Goal: Information Seeking & Learning: Check status

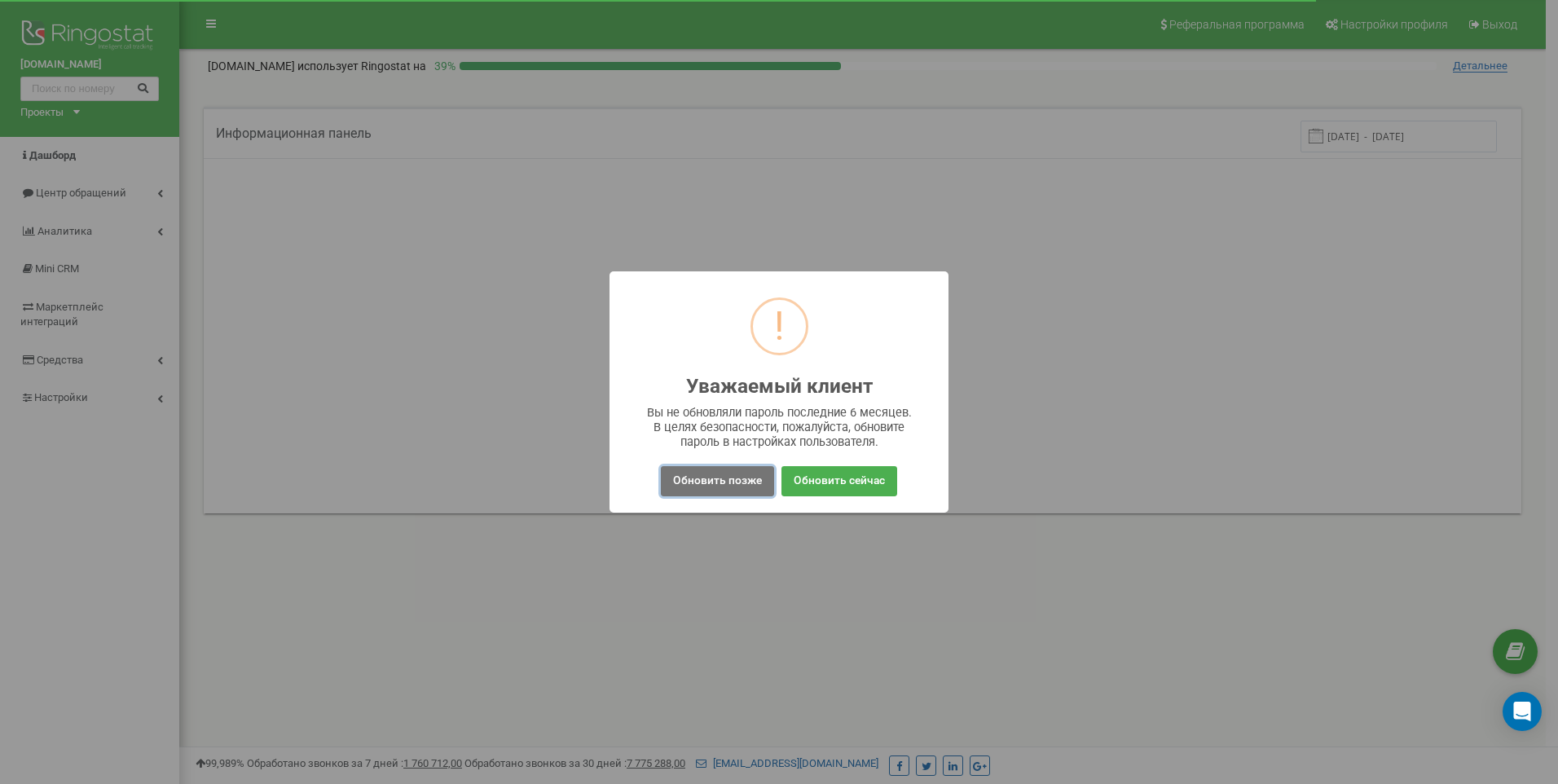
click at [707, 482] on button "Обновить позже" at bounding box center [717, 481] width 113 height 30
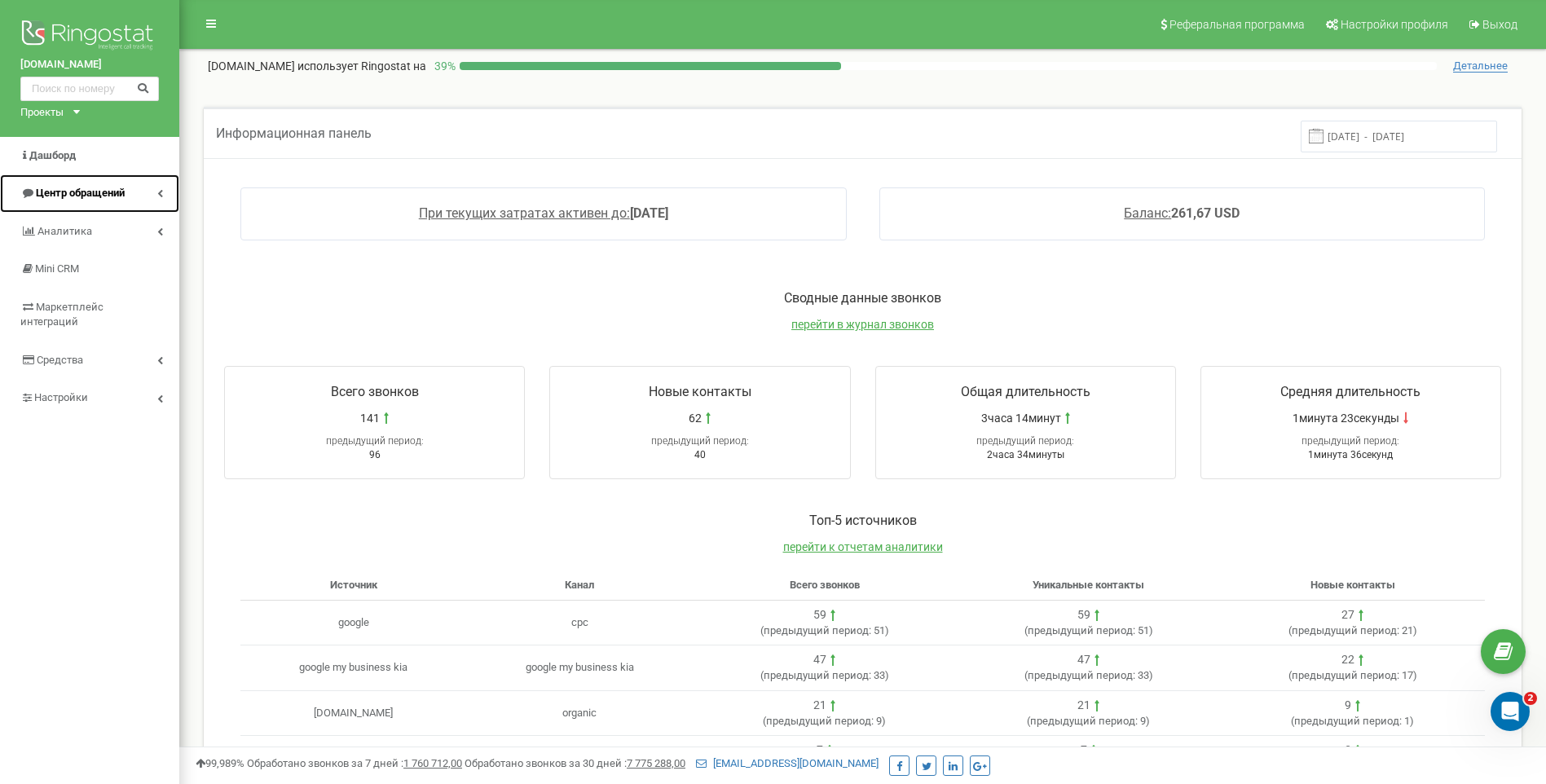
click at [79, 194] on span "Центр обращений" at bounding box center [81, 193] width 89 height 12
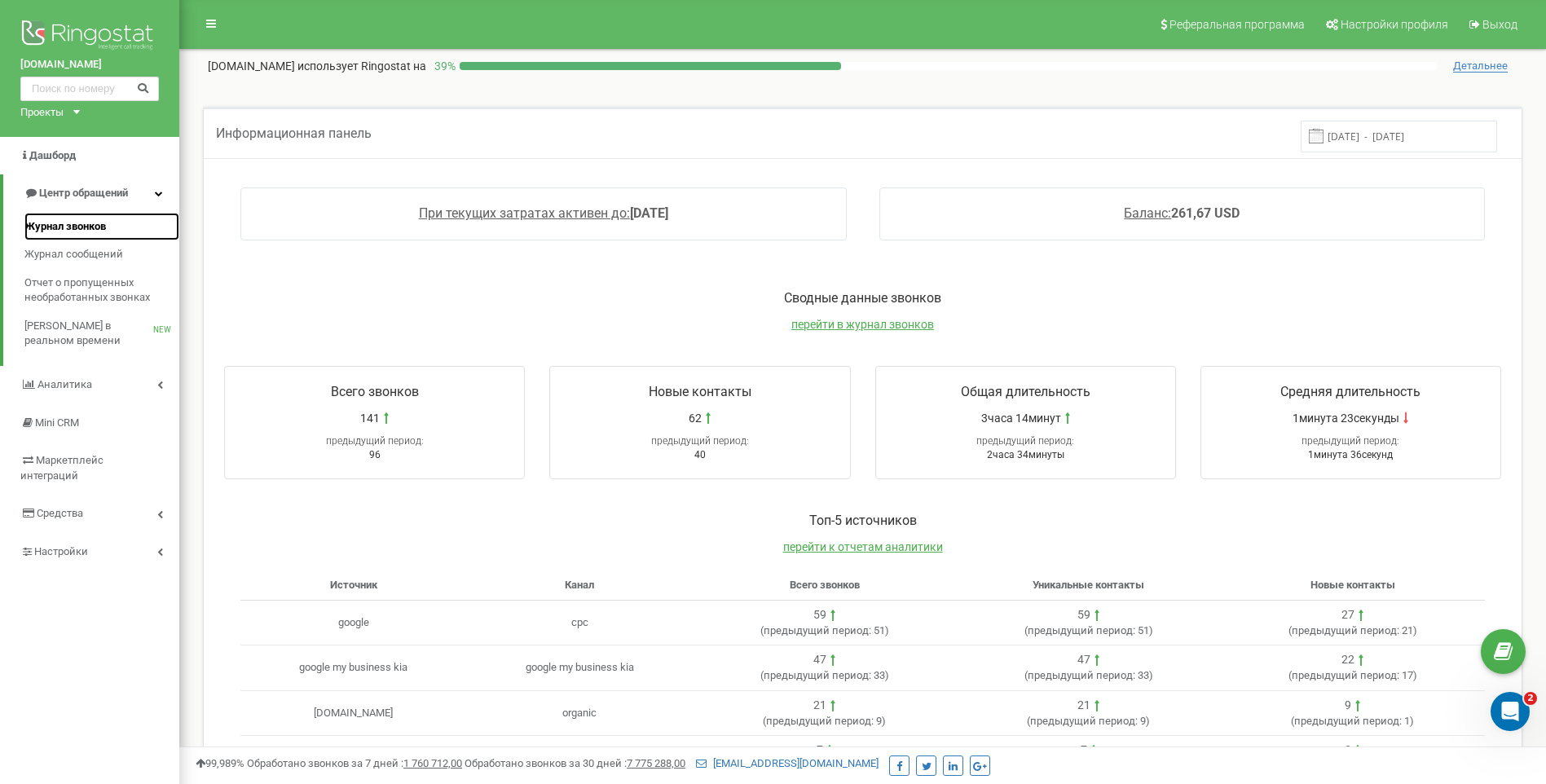
click at [75, 226] on span "Журнал звонков" at bounding box center [65, 226] width 82 height 16
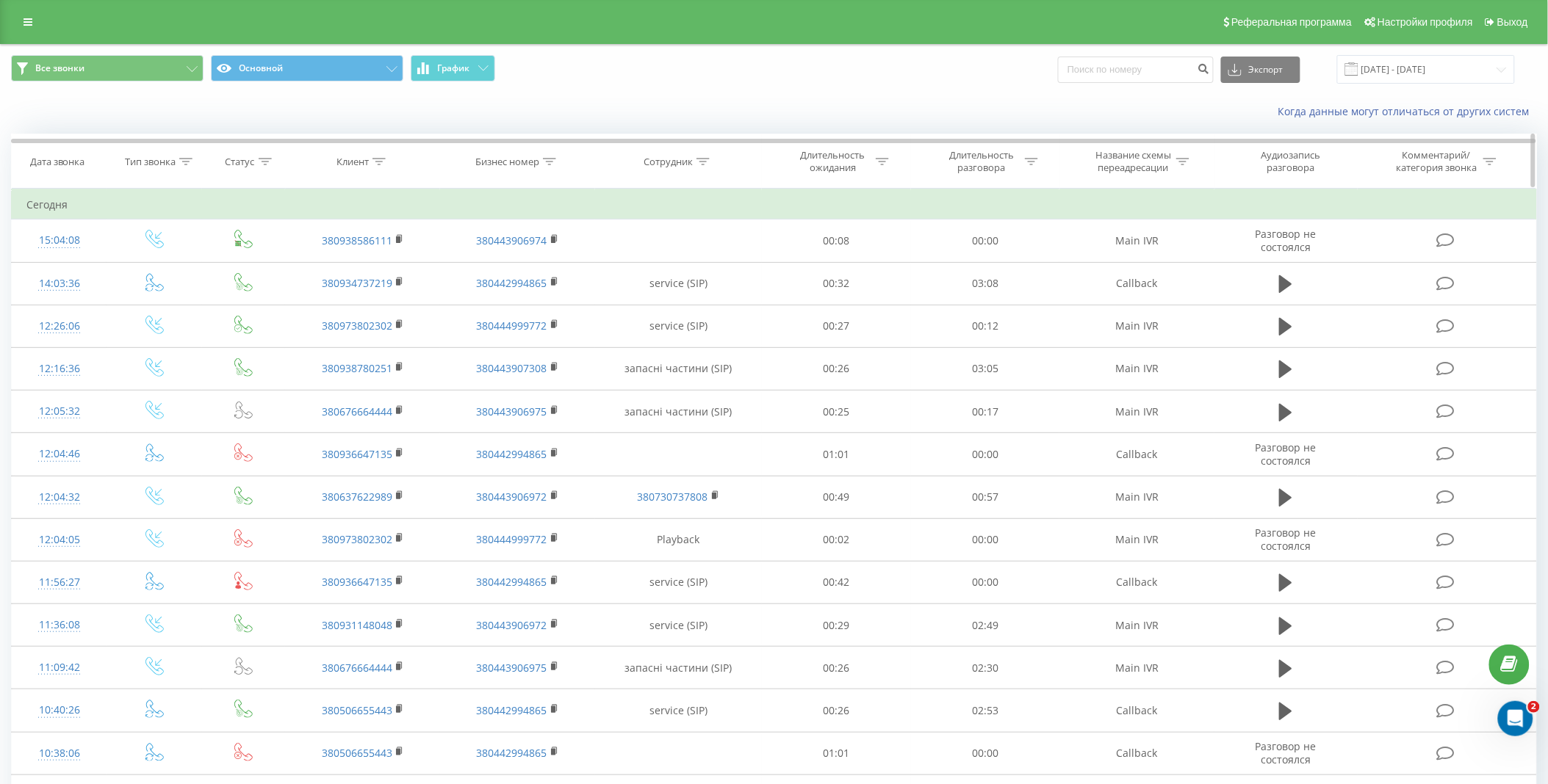
click at [1183, 160] on icon at bounding box center [1183, 162] width 13 height 7
click at [857, 99] on div "Когда данные могут отличаться от других систем" at bounding box center [774, 111] width 1547 height 35
click at [1158, 298] on span "OK" at bounding box center [1168, 295] width 41 height 23
